Goal: Task Accomplishment & Management: Manage account settings

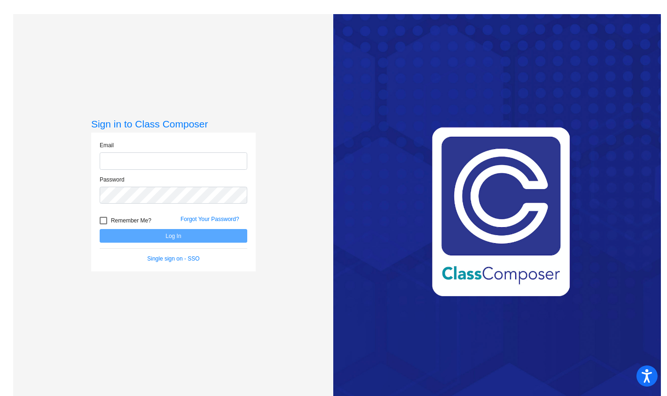
type input "[EMAIL_ADDRESS][DOMAIN_NAME]"
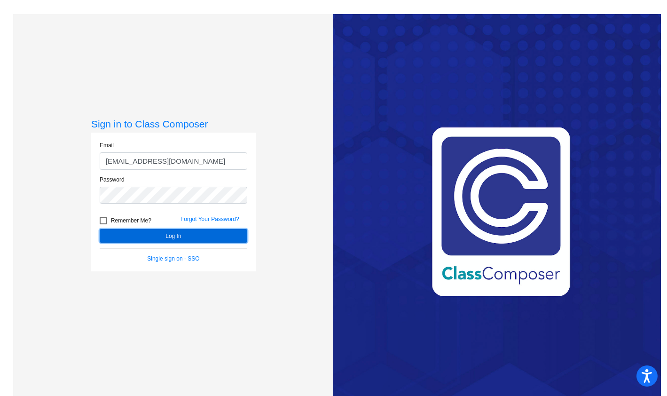
click at [131, 233] on button "Log In" at bounding box center [174, 236] width 148 height 14
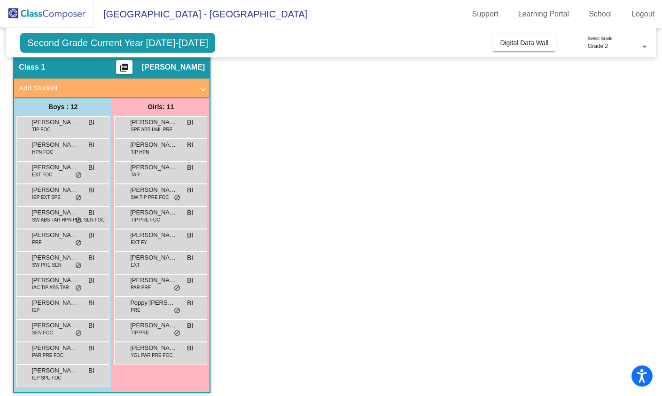
scroll to position [36, 0]
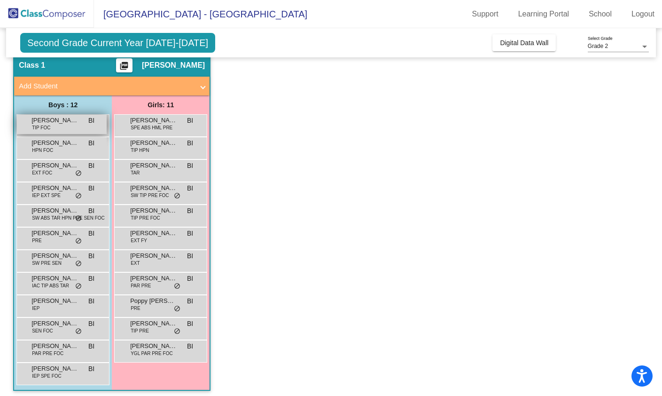
click at [28, 130] on div "[PERSON_NAME] TIP FOC BI lock do_not_disturb_alt" at bounding box center [62, 124] width 90 height 19
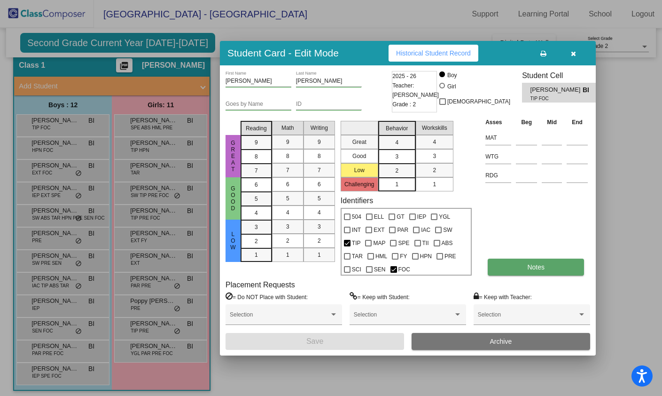
click at [524, 271] on button "Notes" at bounding box center [536, 267] width 96 height 17
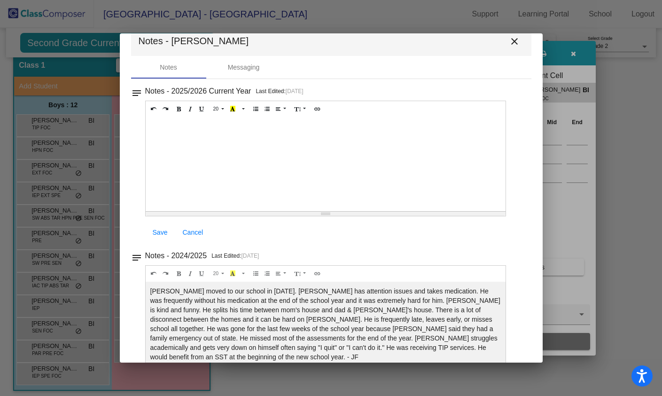
scroll to position [0, 0]
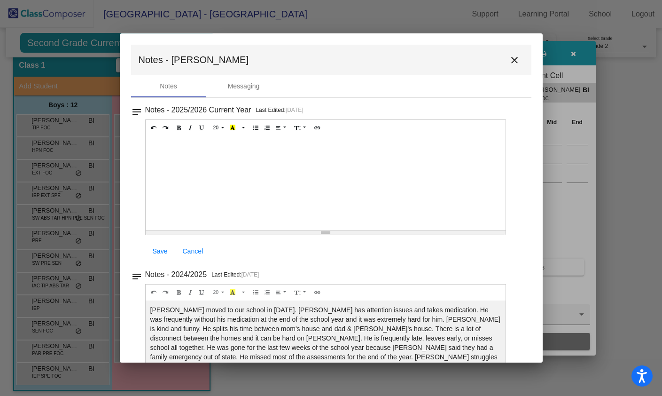
click at [512, 58] on mat-icon "close" at bounding box center [514, 60] width 11 height 11
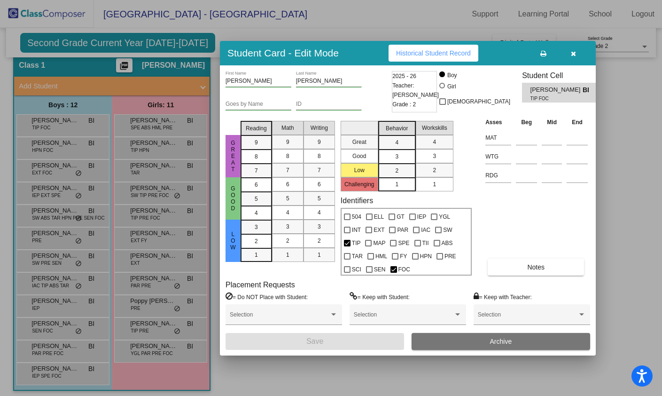
click at [572, 54] on icon "button" at bounding box center [573, 53] width 5 height 7
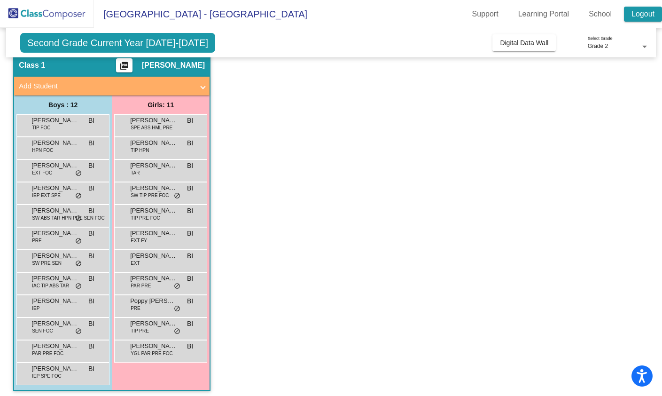
click at [642, 20] on link "Logout" at bounding box center [643, 14] width 38 height 15
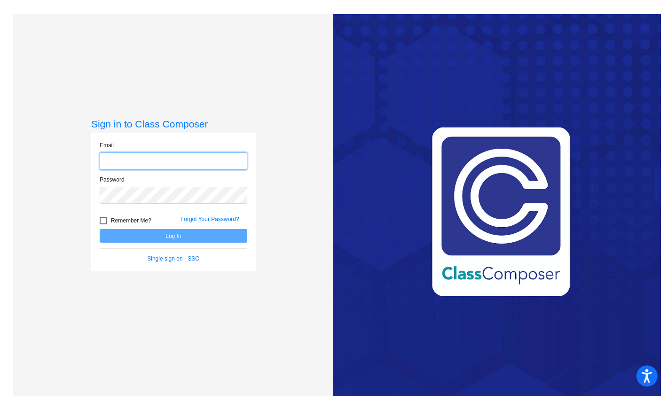
type input "[EMAIL_ADDRESS][DOMAIN_NAME]"
